Goal: Task Accomplishment & Management: Use online tool/utility

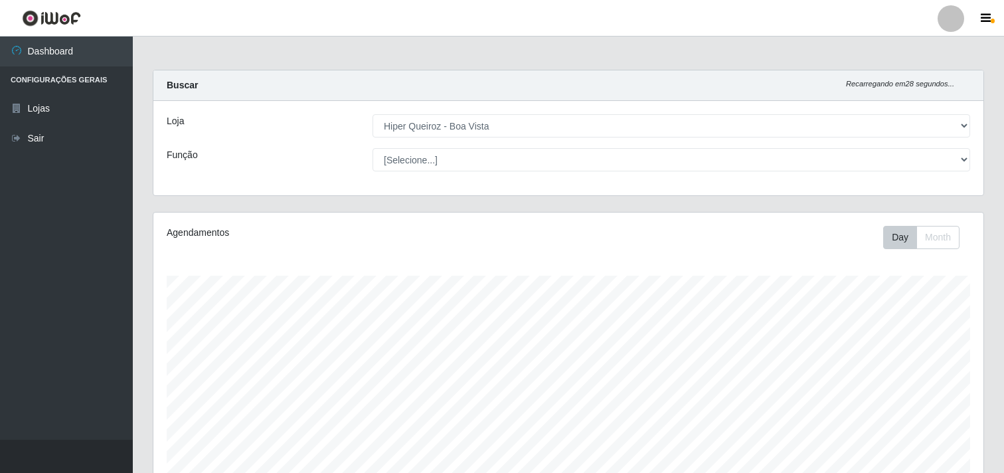
select select "514"
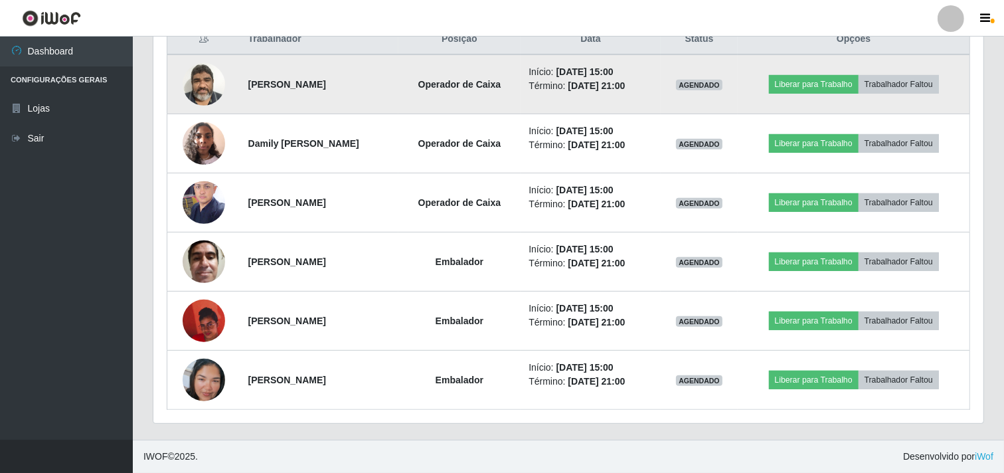
scroll to position [275, 830]
click at [839, 82] on button "Liberar para Trabalho" at bounding box center [814, 84] width 90 height 19
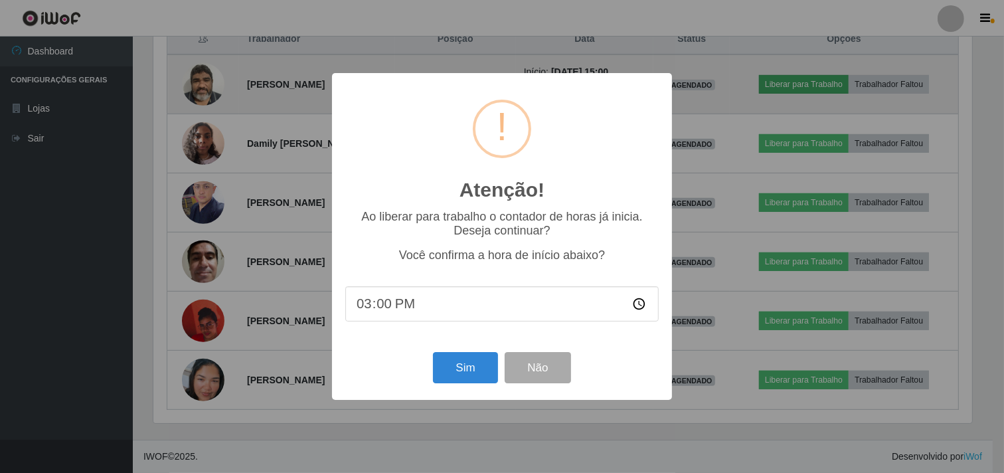
scroll to position [275, 821]
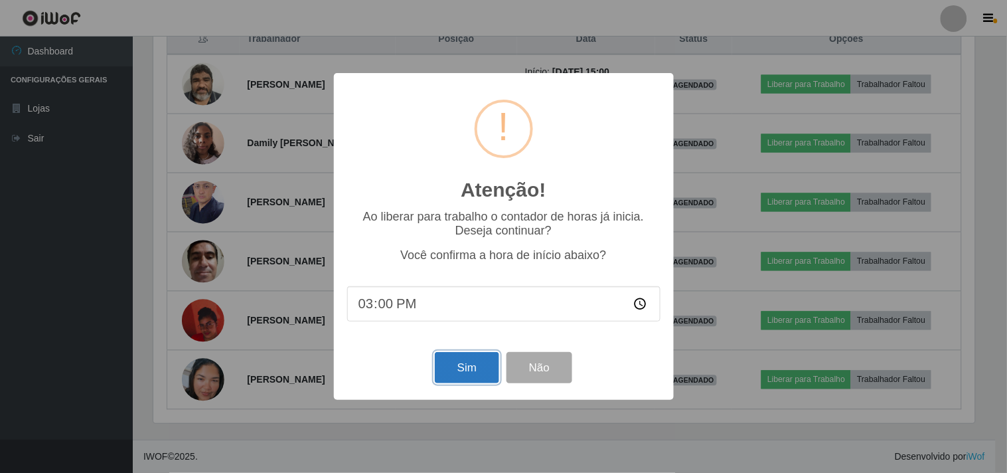
click at [473, 370] on button "Sim" at bounding box center [467, 367] width 64 height 31
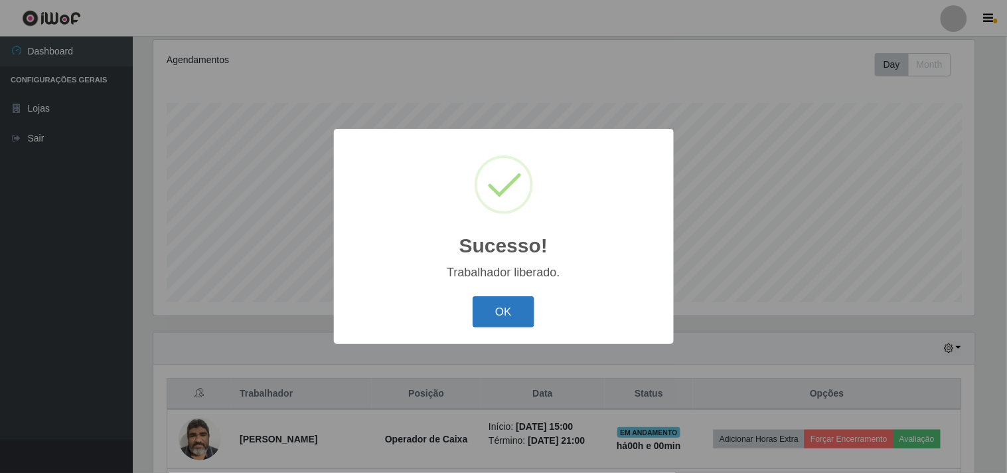
click at [489, 311] on button "OK" at bounding box center [504, 311] width 62 height 31
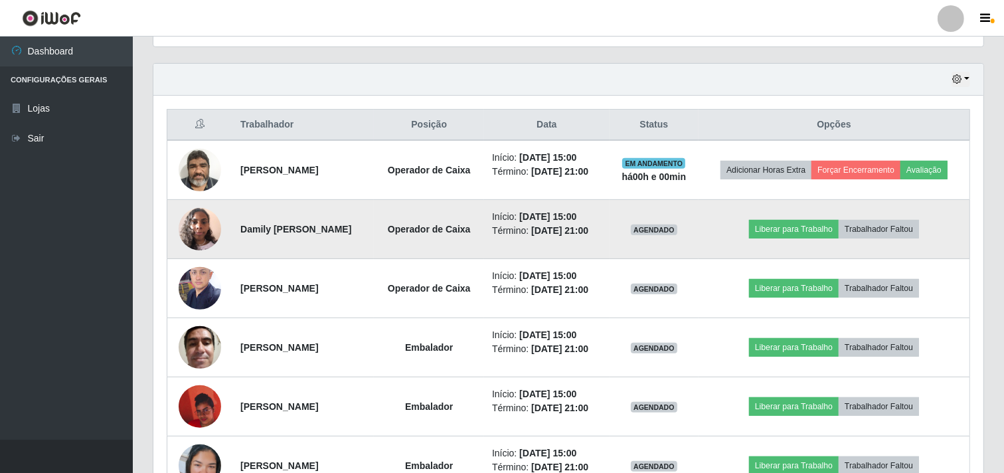
scroll to position [467, 0]
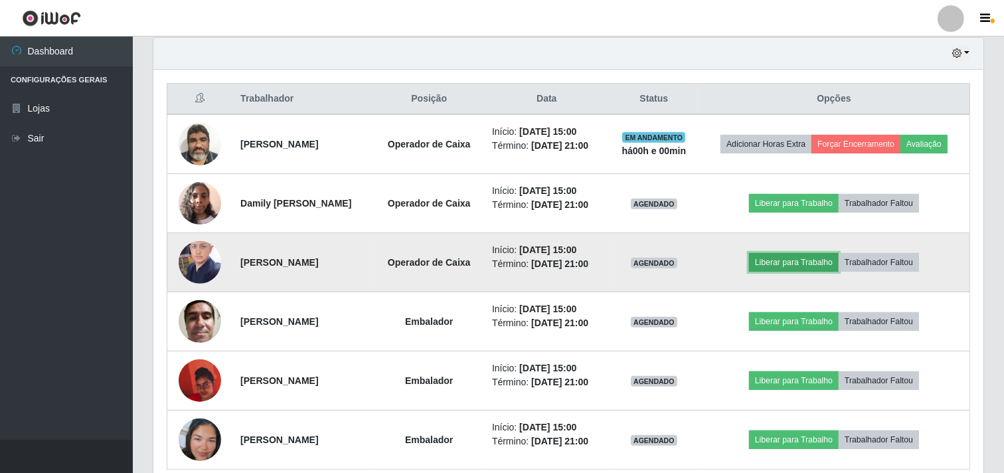
click at [789, 262] on button "Liberar para Trabalho" at bounding box center [794, 262] width 90 height 19
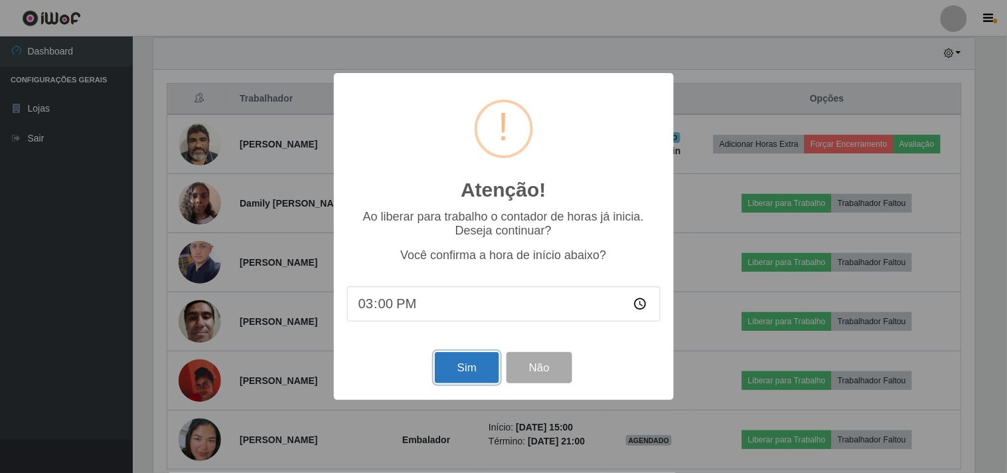
click at [444, 365] on button "Sim" at bounding box center [467, 367] width 64 height 31
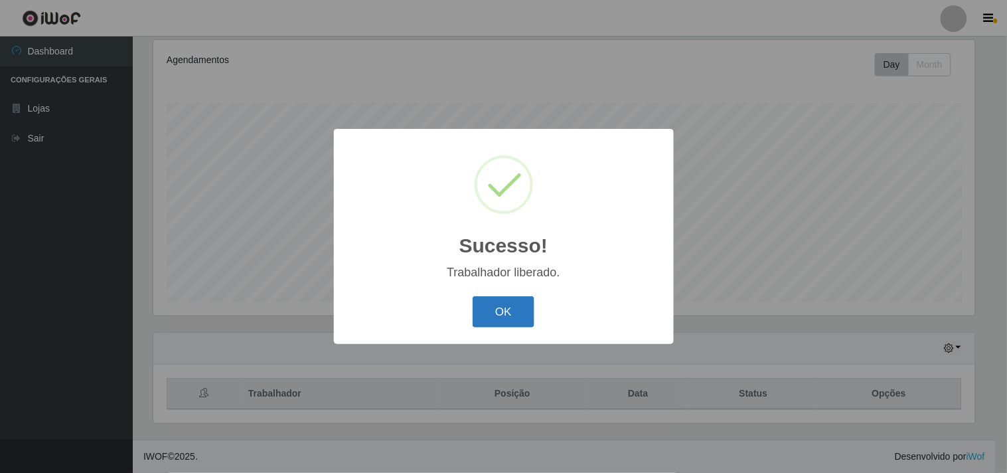
click at [502, 315] on button "OK" at bounding box center [504, 311] width 62 height 31
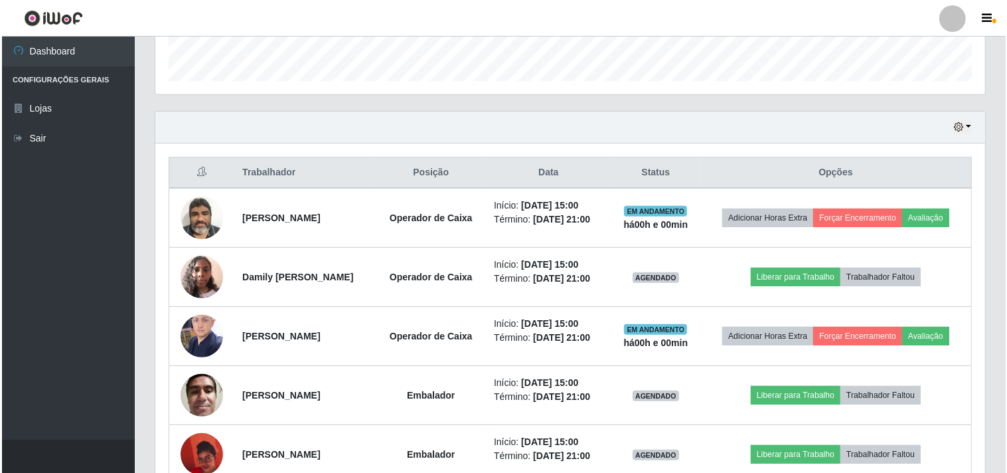
scroll to position [527, 0]
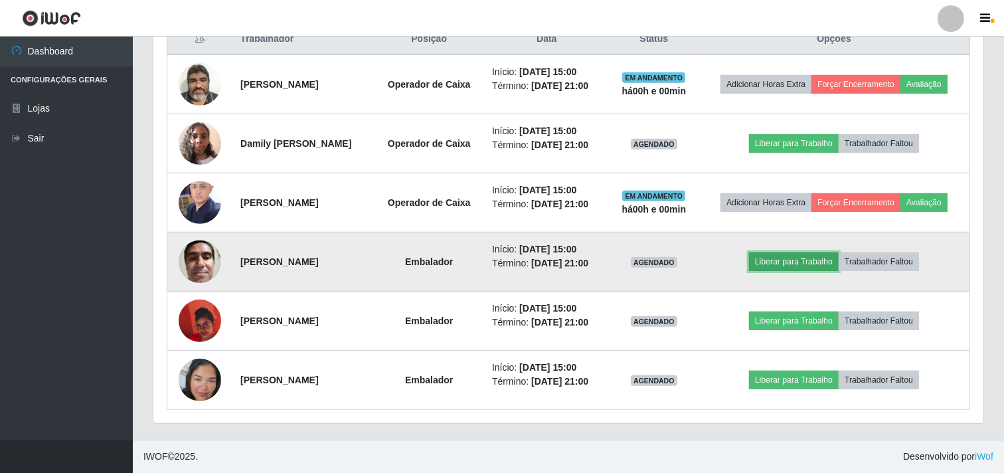
click at [817, 264] on button "Liberar para Trabalho" at bounding box center [794, 261] width 90 height 19
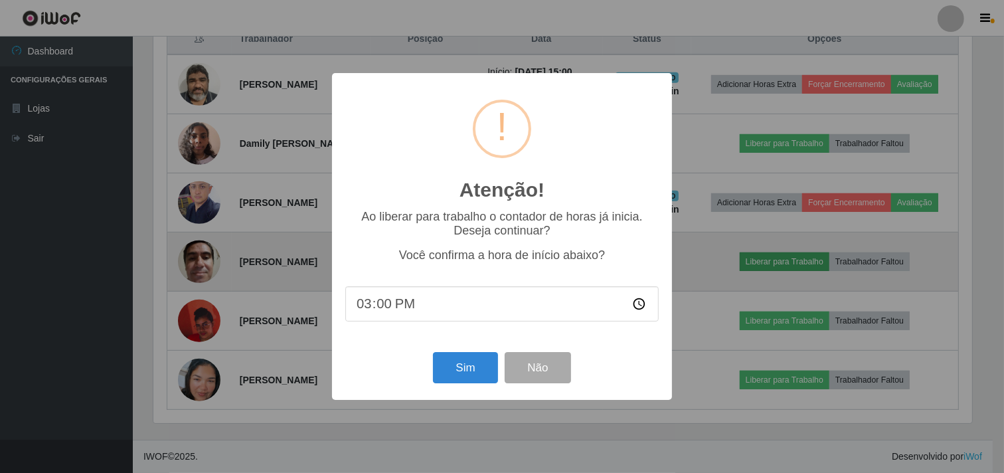
scroll to position [275, 821]
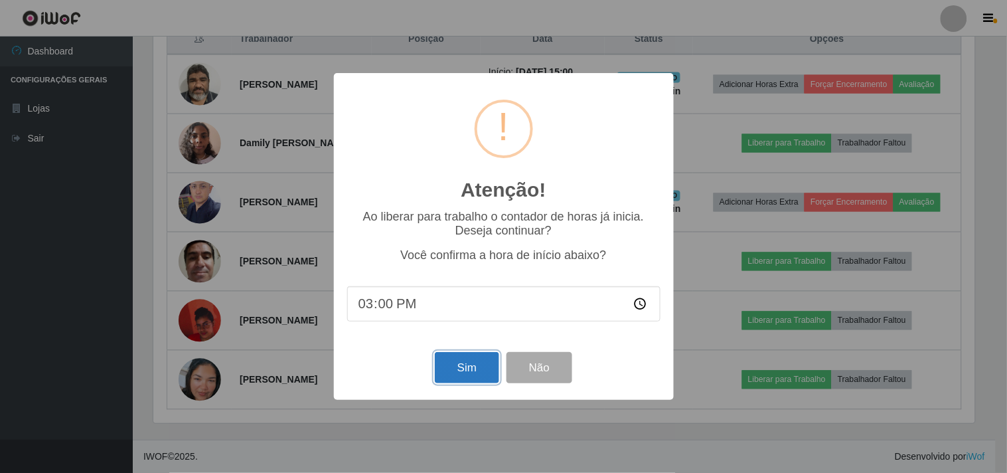
click at [473, 367] on button "Sim" at bounding box center [467, 367] width 64 height 31
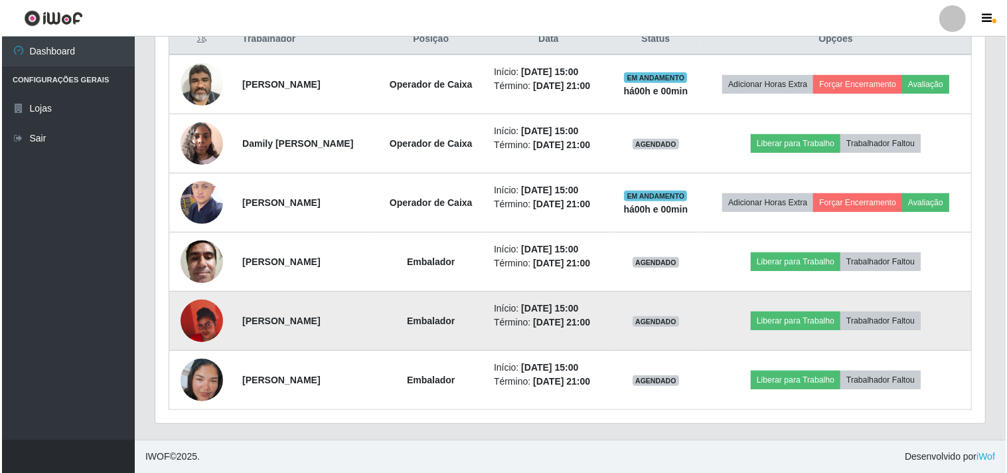
scroll to position [0, 0]
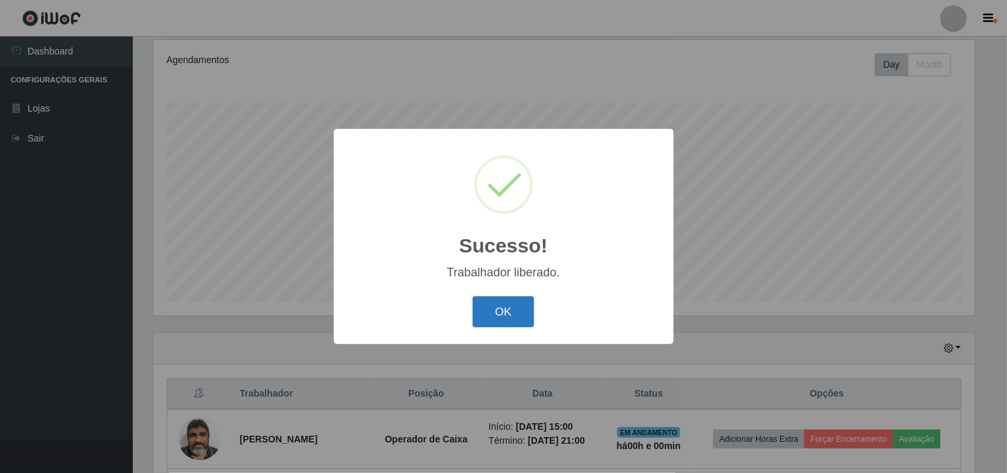
click at [517, 312] on button "OK" at bounding box center [504, 311] width 62 height 31
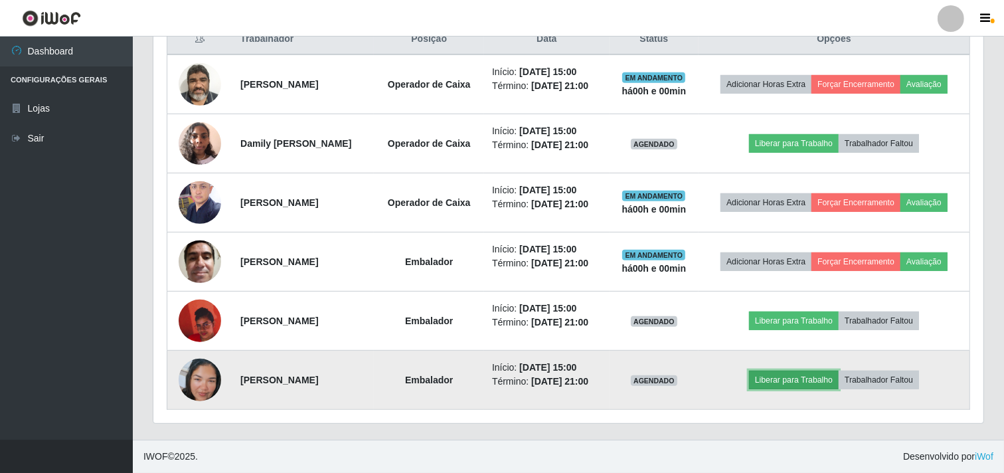
click at [786, 382] on button "Liberar para Trabalho" at bounding box center [794, 380] width 90 height 19
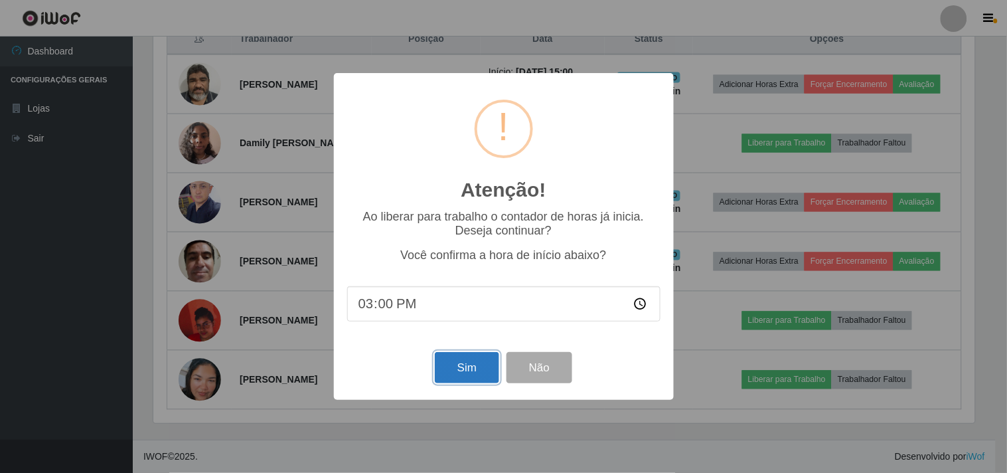
click at [467, 379] on button "Sim" at bounding box center [467, 367] width 64 height 31
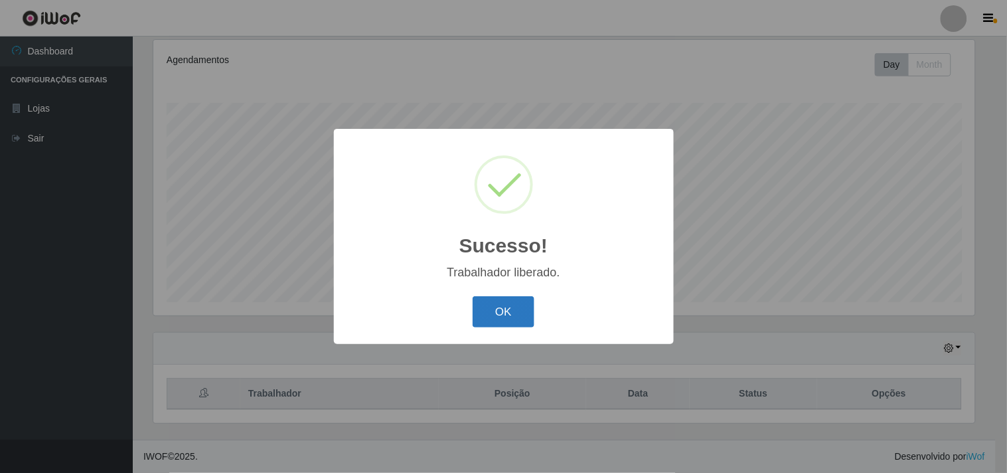
click at [523, 321] on button "OK" at bounding box center [504, 311] width 62 height 31
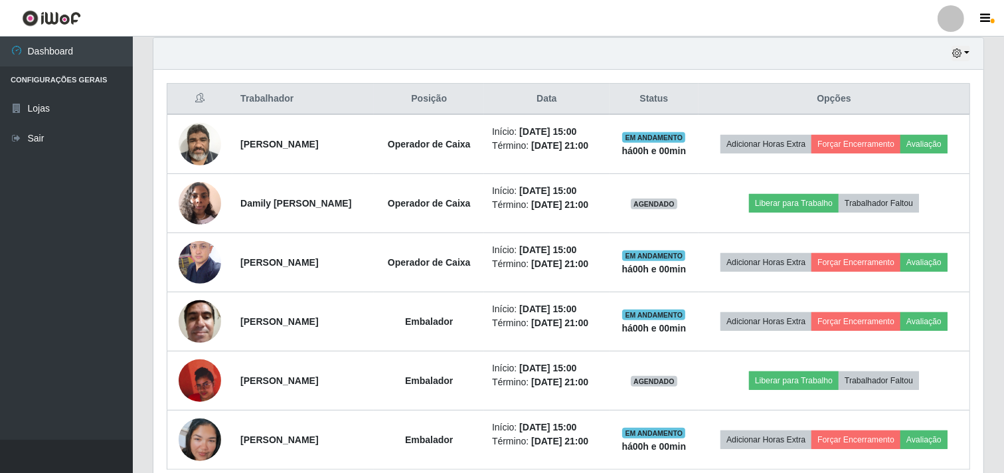
drag, startPoint x: 523, startPoint y: 330, endPoint x: 85, endPoint y: 259, distance: 443.3
click at [85, 259] on ul "Dashboard Configurações Gerais Lojas Sair" at bounding box center [66, 238] width 133 height 403
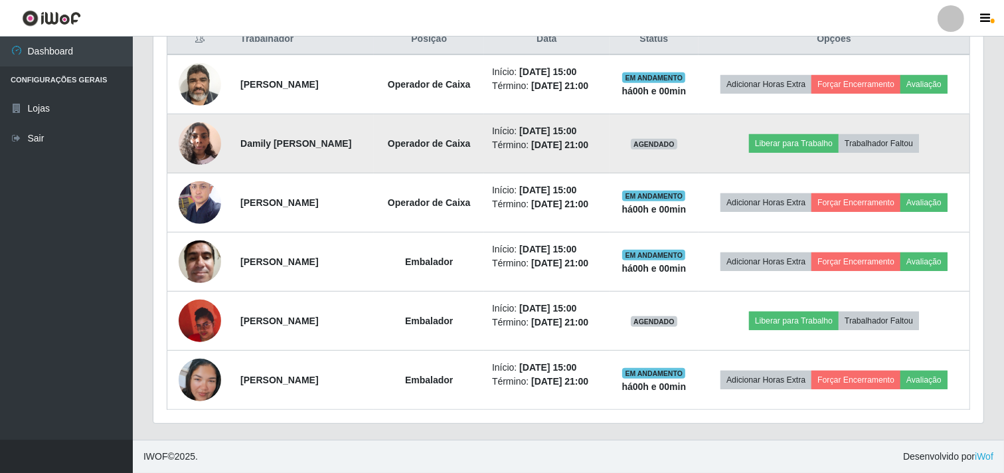
click at [194, 135] on img at bounding box center [200, 143] width 42 height 56
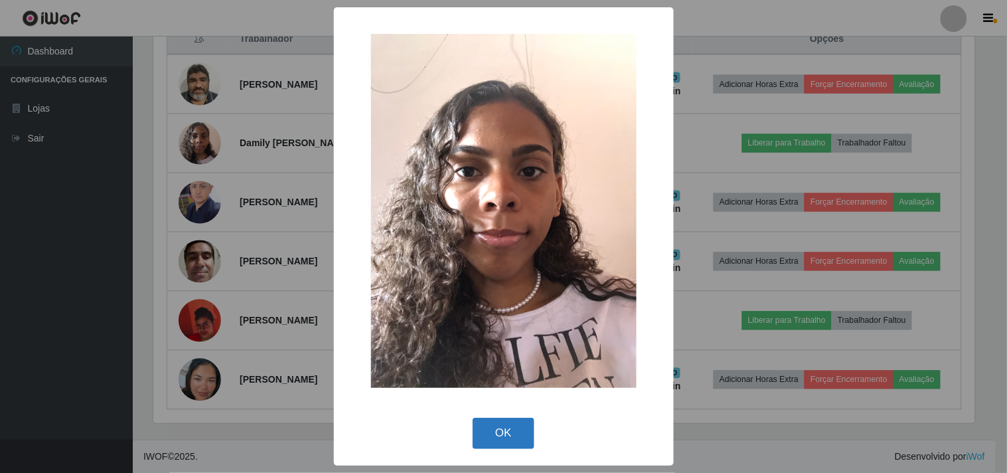
click at [495, 432] on button "OK" at bounding box center [504, 433] width 62 height 31
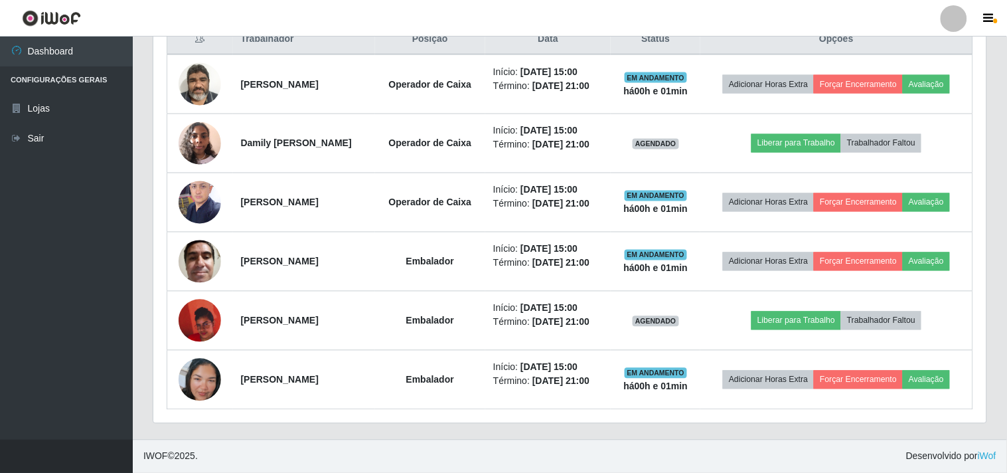
scroll to position [275, 830]
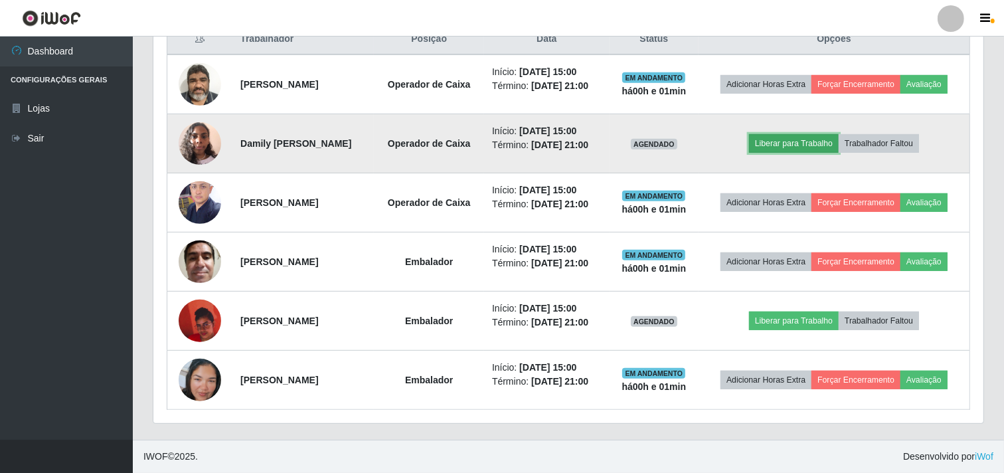
click at [795, 141] on button "Liberar para Trabalho" at bounding box center [794, 143] width 90 height 19
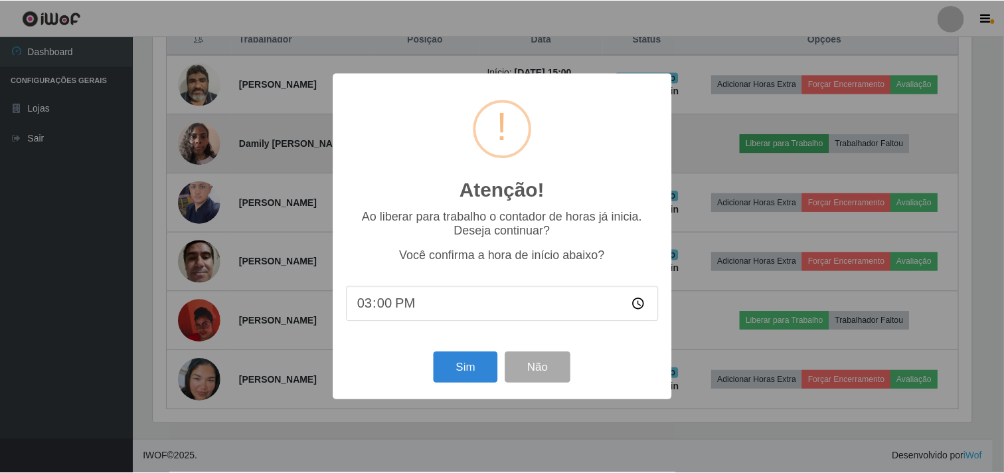
scroll to position [275, 821]
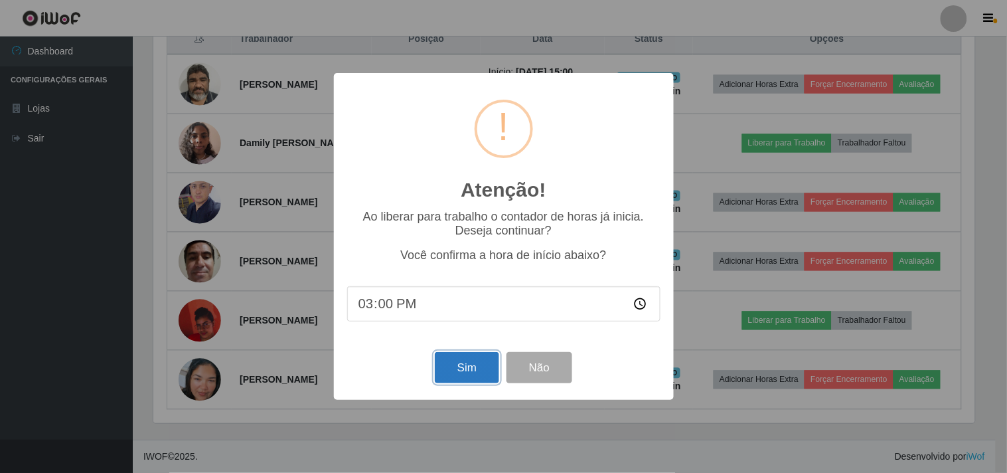
click at [463, 375] on button "Sim" at bounding box center [467, 367] width 64 height 31
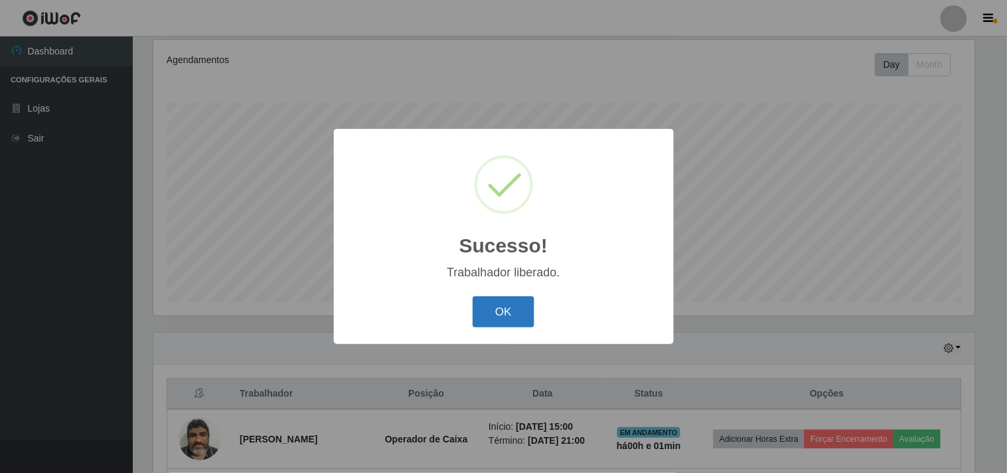
click at [489, 317] on button "OK" at bounding box center [504, 311] width 62 height 31
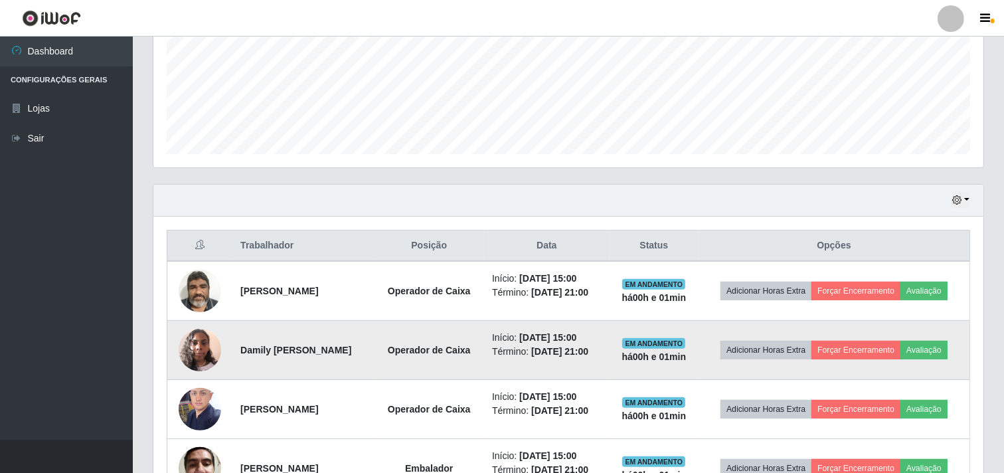
scroll to position [467, 0]
